Goal: Task Accomplishment & Management: Manage account settings

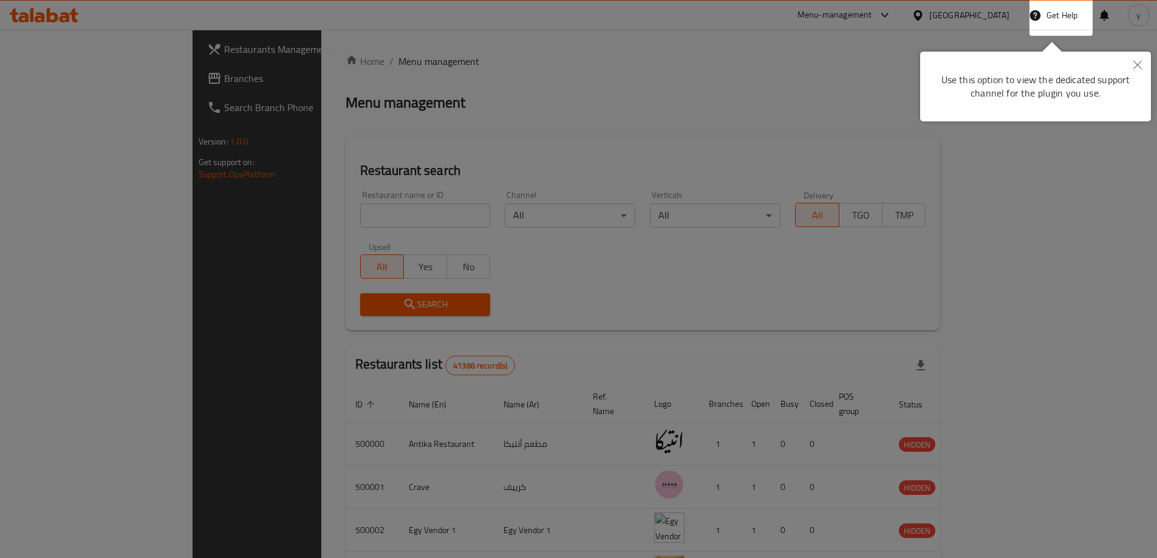
drag, startPoint x: 780, startPoint y: 65, endPoint x: 792, endPoint y: 63, distance: 12.3
click at [780, 65] on div at bounding box center [578, 279] width 1157 height 558
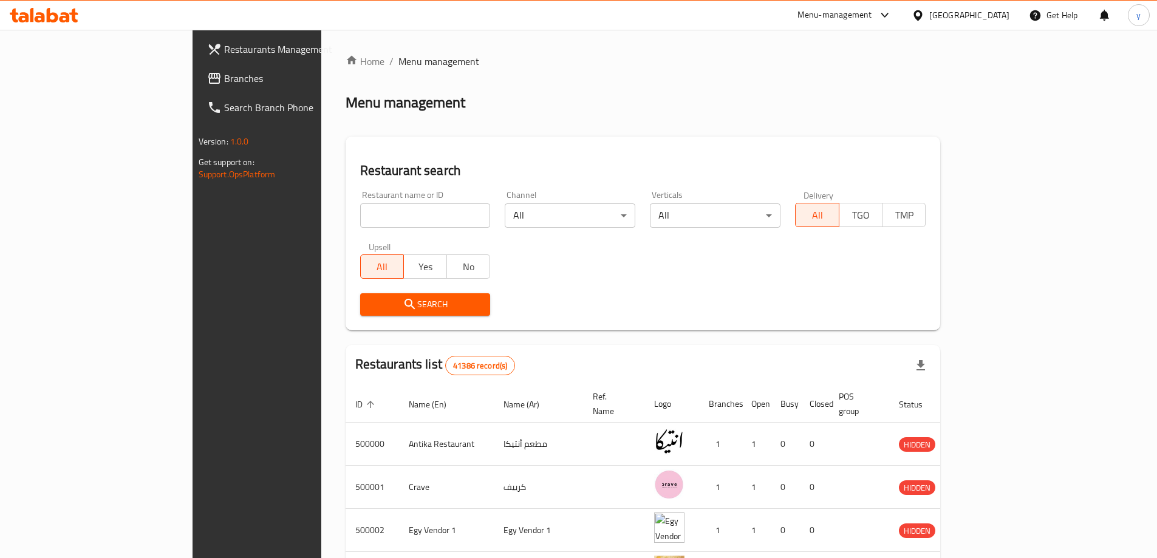
click at [996, 19] on div "Egypt" at bounding box center [969, 14] width 80 height 13
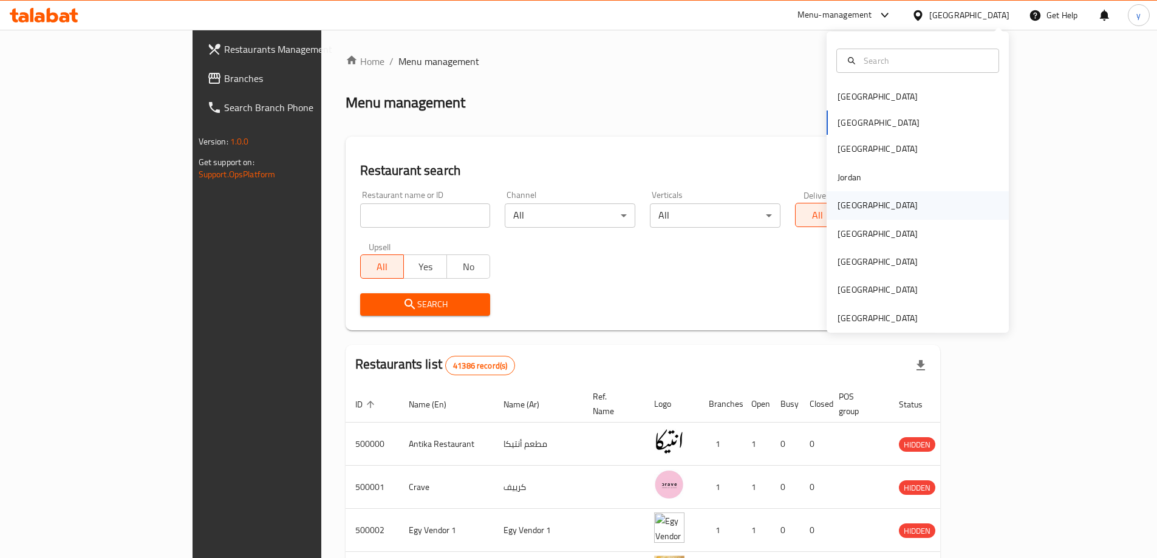
click at [877, 204] on div "[GEOGRAPHIC_DATA]" at bounding box center [917, 205] width 182 height 28
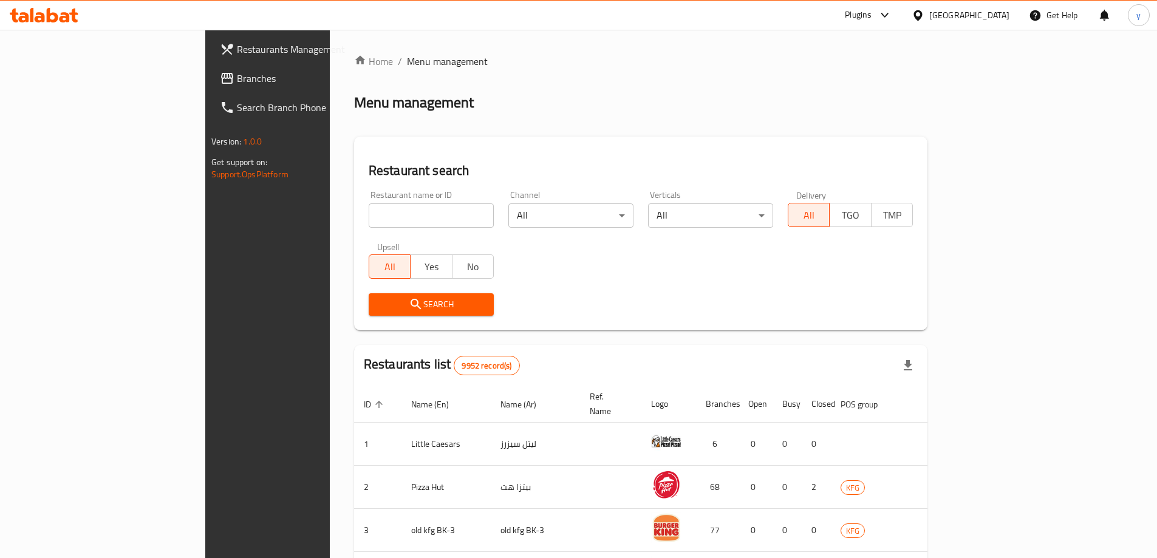
click at [210, 89] on link "Branches" at bounding box center [304, 78] width 188 height 29
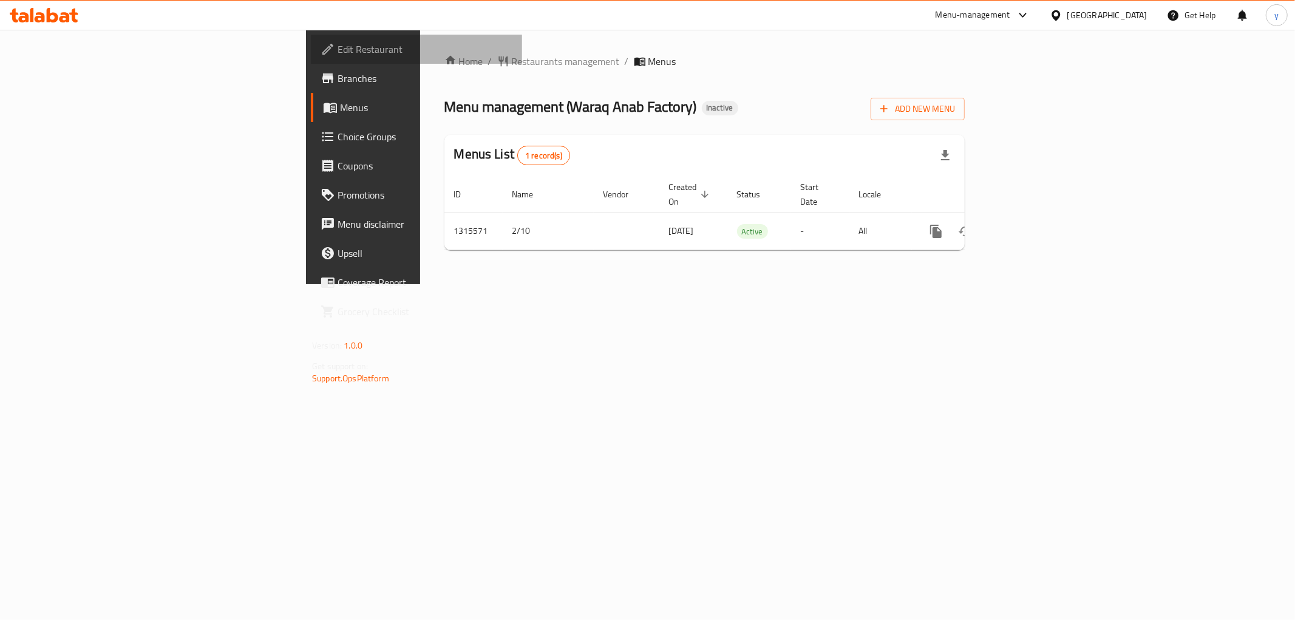
click at [338, 52] on span "Edit Restaurant" at bounding box center [425, 49] width 175 height 15
